Goal: Task Accomplishment & Management: Complete application form

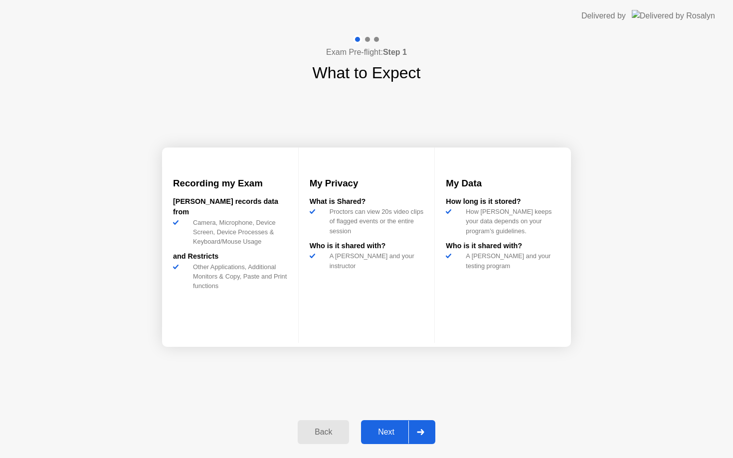
click at [379, 434] on div "Next" at bounding box center [386, 432] width 44 height 9
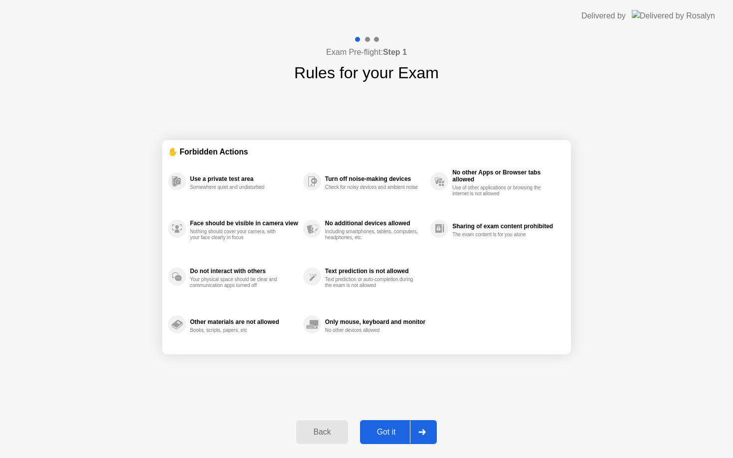
click at [387, 441] on button "Got it" at bounding box center [398, 432] width 77 height 24
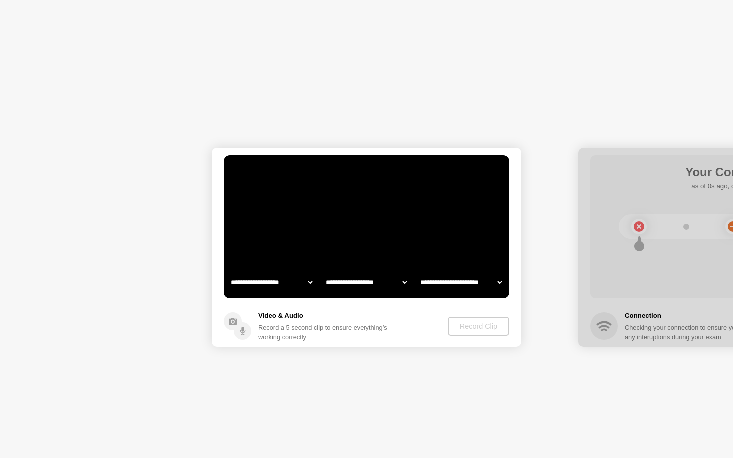
select select "**********"
select select "*******"
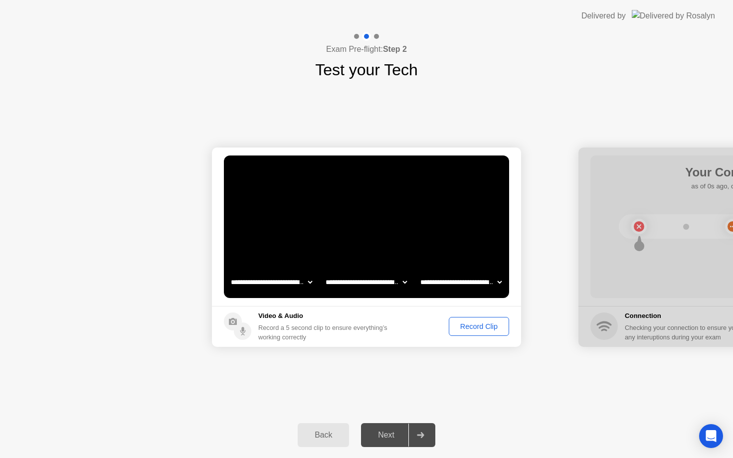
click at [478, 330] on div "Record Clip" at bounding box center [478, 327] width 53 height 8
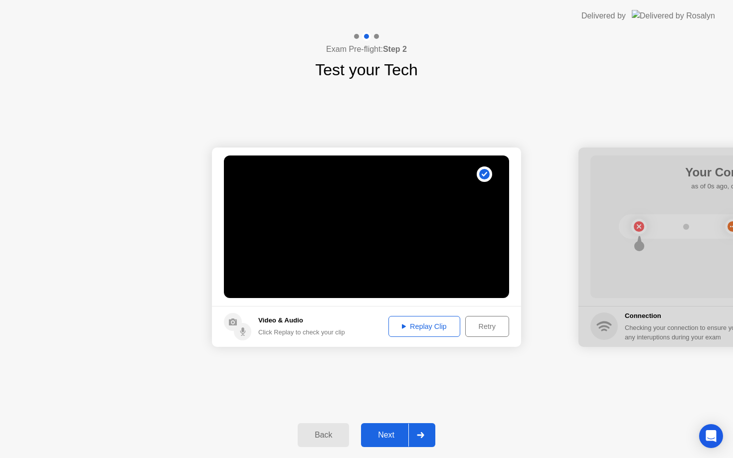
click at [395, 435] on div "Next" at bounding box center [386, 435] width 44 height 9
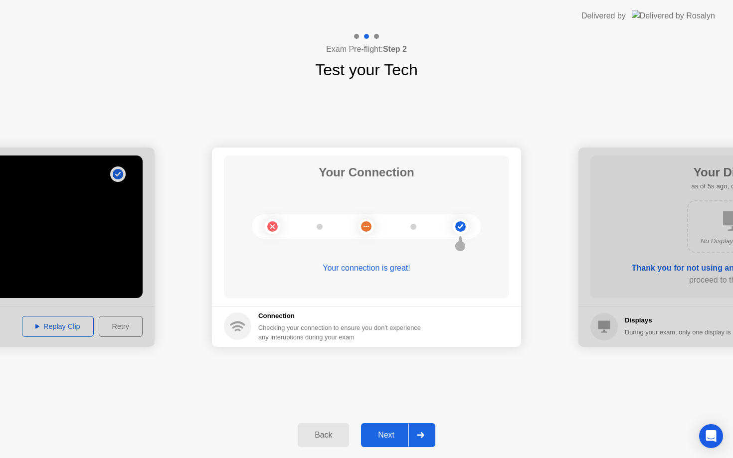
click at [389, 450] on div "Back Next" at bounding box center [366, 435] width 733 height 46
click at [385, 433] on div "Next" at bounding box center [386, 435] width 44 height 9
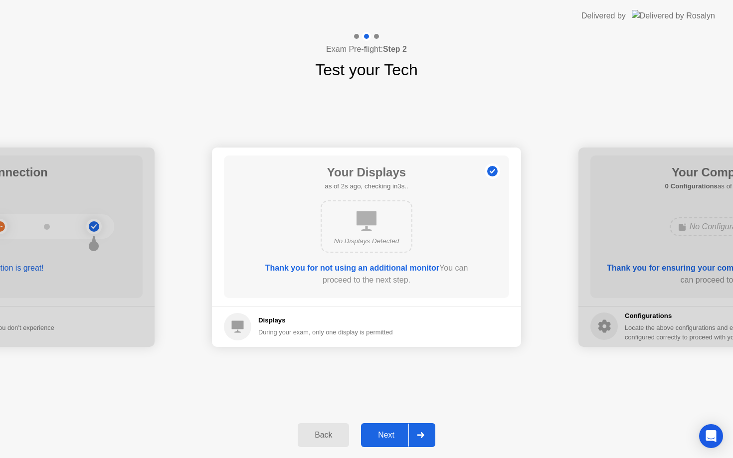
click at [380, 433] on div "Next" at bounding box center [386, 435] width 44 height 9
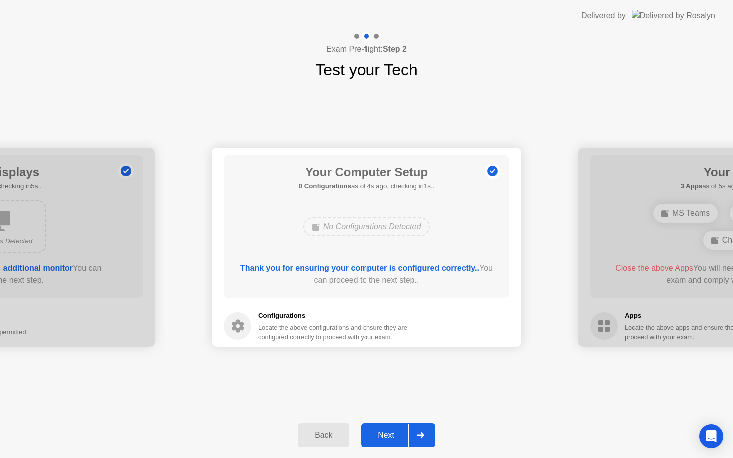
click at [383, 432] on div "Next" at bounding box center [386, 435] width 44 height 9
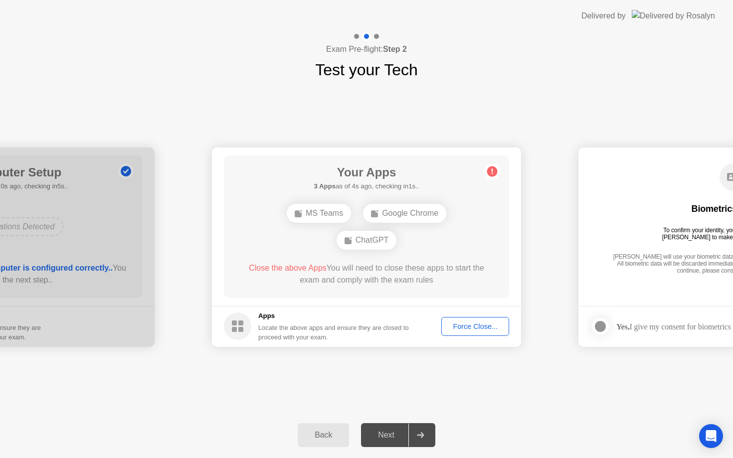
click at [470, 326] on div "Force Close..." at bounding box center [475, 327] width 61 height 8
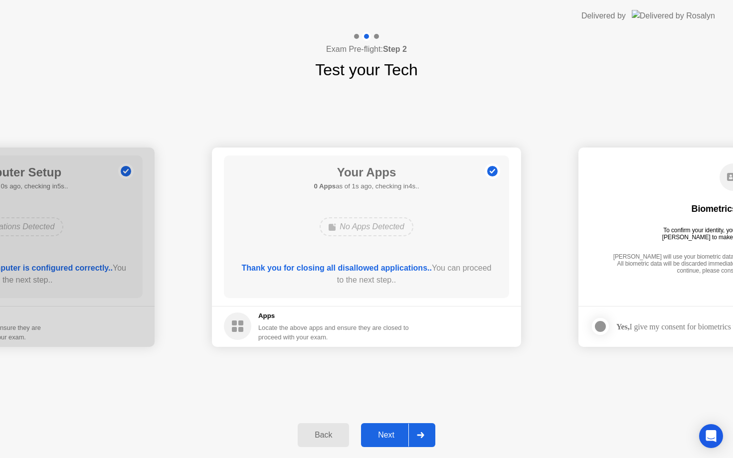
click at [391, 444] on button "Next" at bounding box center [398, 435] width 74 height 24
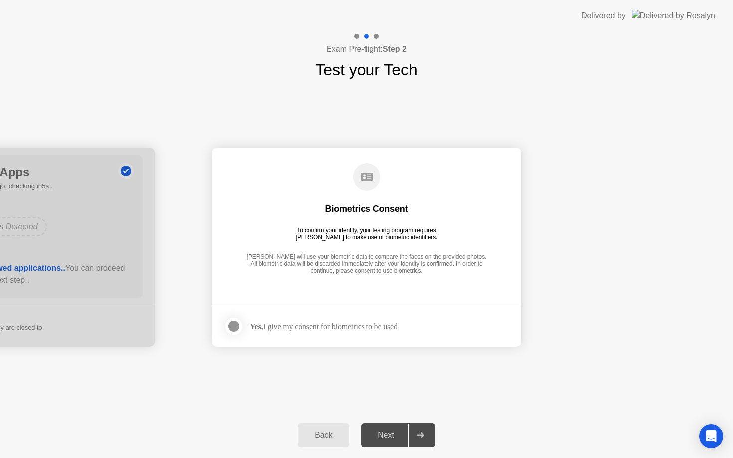
click at [237, 327] on div at bounding box center [234, 327] width 12 height 12
click at [399, 443] on button "Next" at bounding box center [398, 435] width 74 height 24
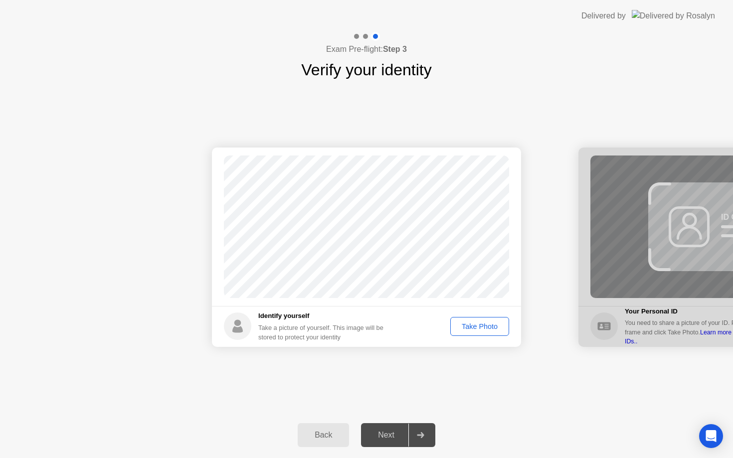
click at [497, 329] on div "Take Photo" at bounding box center [480, 327] width 52 height 8
click at [396, 438] on div "Next" at bounding box center [386, 435] width 44 height 9
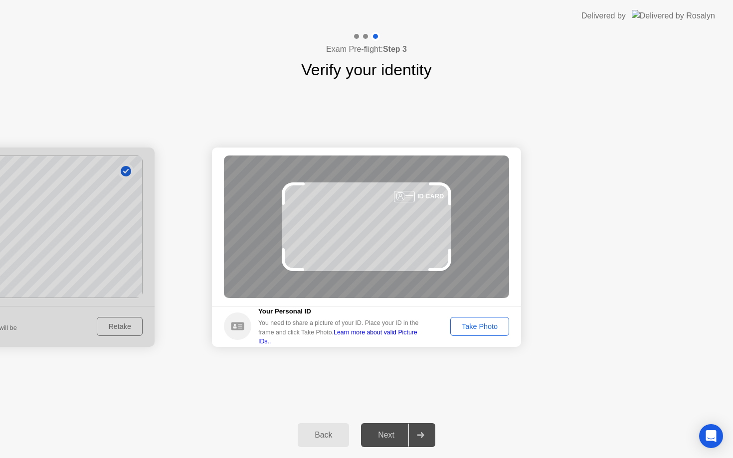
click at [474, 332] on button "Take Photo" at bounding box center [479, 326] width 59 height 19
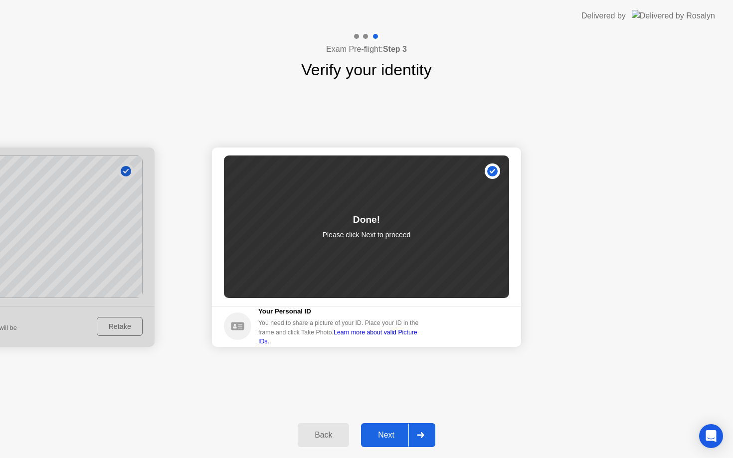
click at [398, 440] on div "Next" at bounding box center [386, 435] width 44 height 9
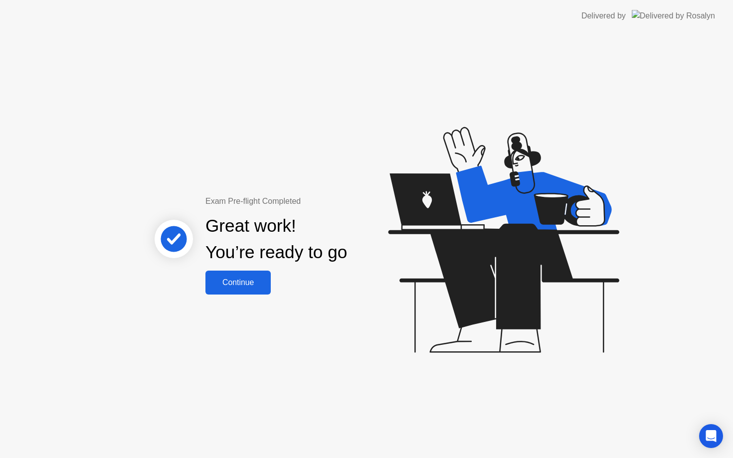
click at [248, 286] on div "Continue" at bounding box center [237, 282] width 59 height 9
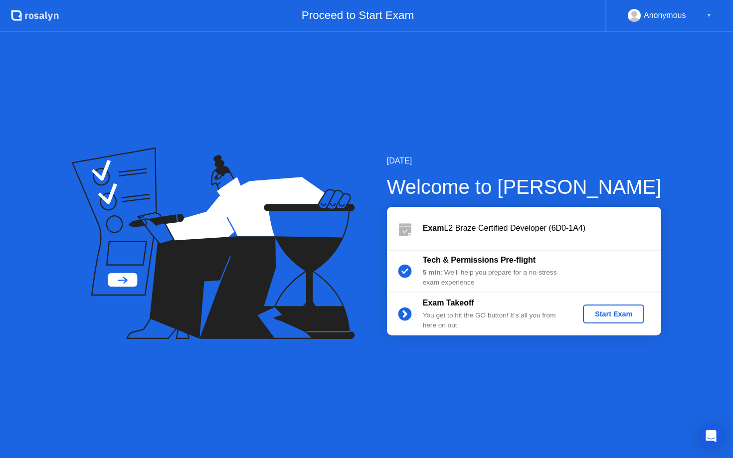
click at [601, 314] on div "Start Exam" at bounding box center [613, 314] width 53 height 8
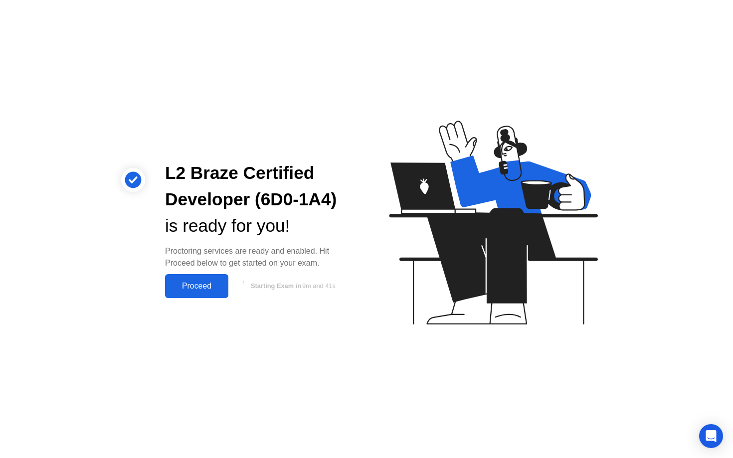
click at [216, 284] on div "Proceed" at bounding box center [196, 286] width 57 height 9
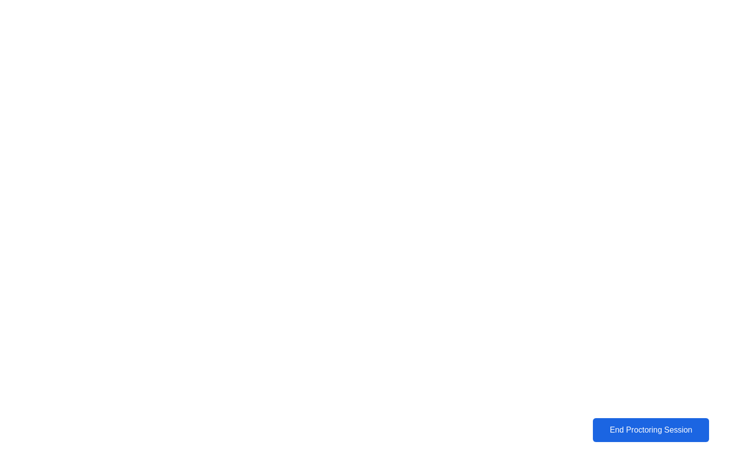
click at [612, 429] on div "End Proctoring Session" at bounding box center [651, 430] width 110 height 9
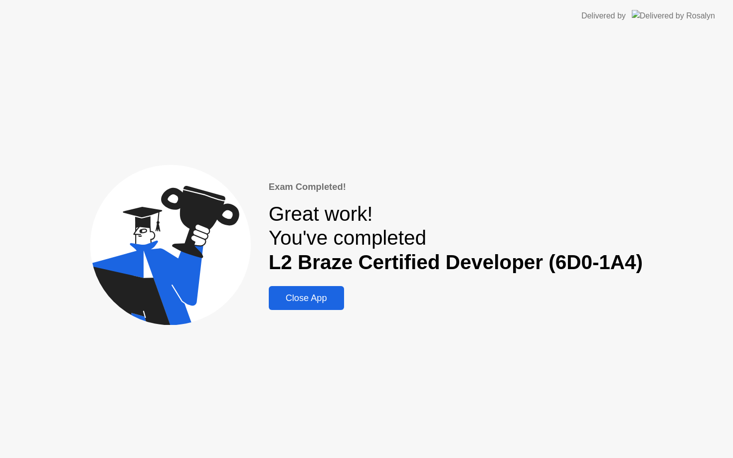
click at [316, 304] on div "Close App" at bounding box center [306, 298] width 69 height 10
